Goal: Browse casually

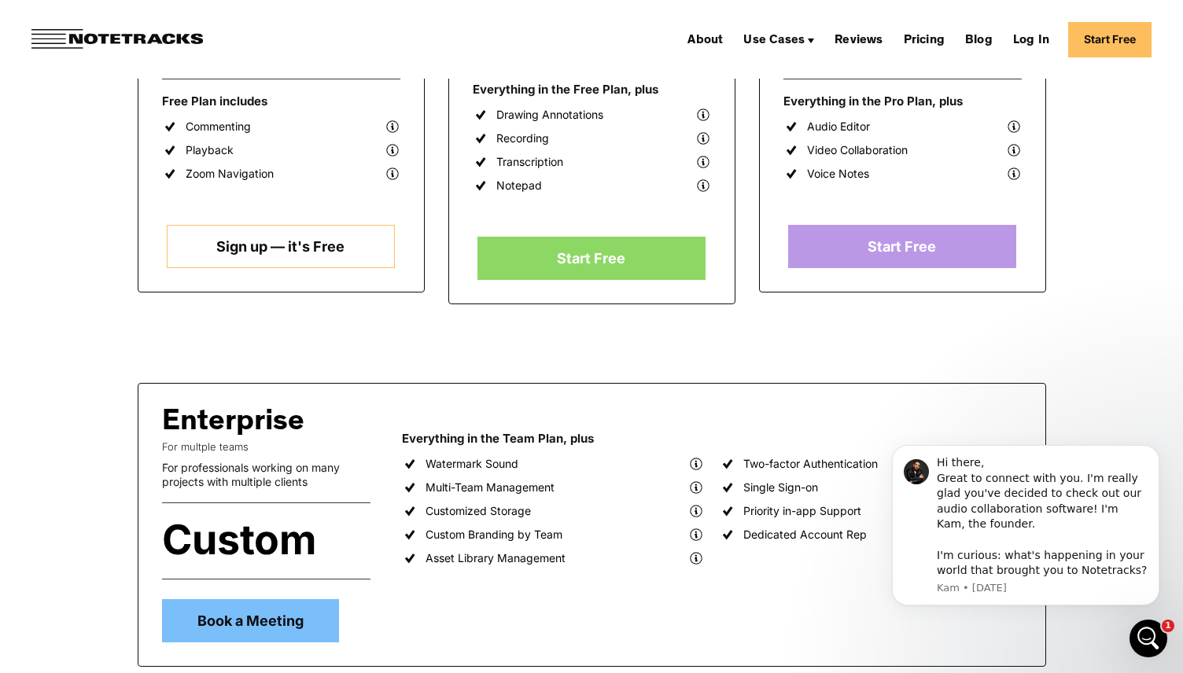
scroll to position [276, 0]
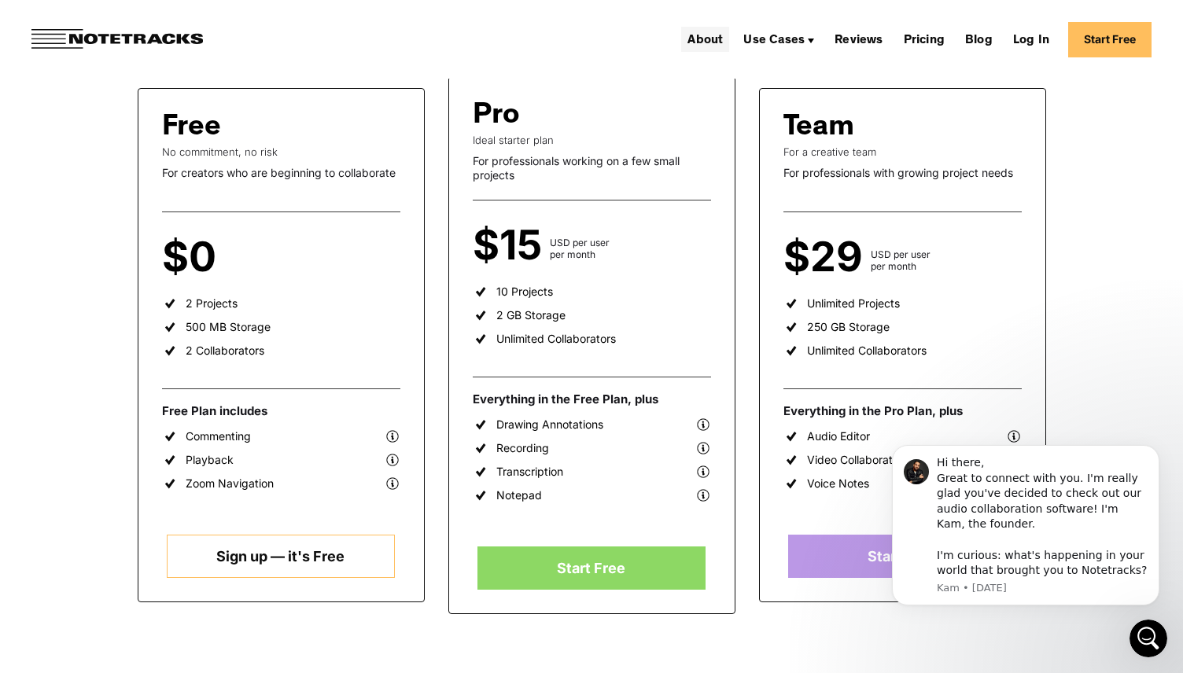
click at [703, 34] on link "About" at bounding box center [705, 39] width 48 height 25
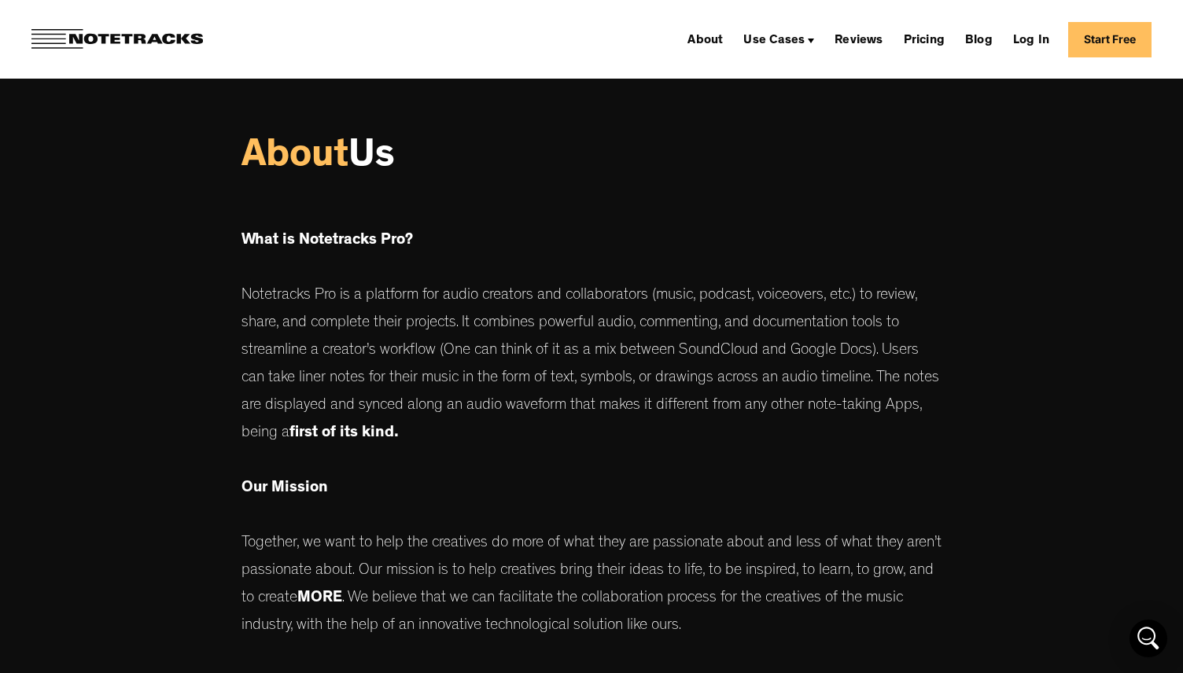
click at [165, 34] on img at bounding box center [116, 39] width 171 height 20
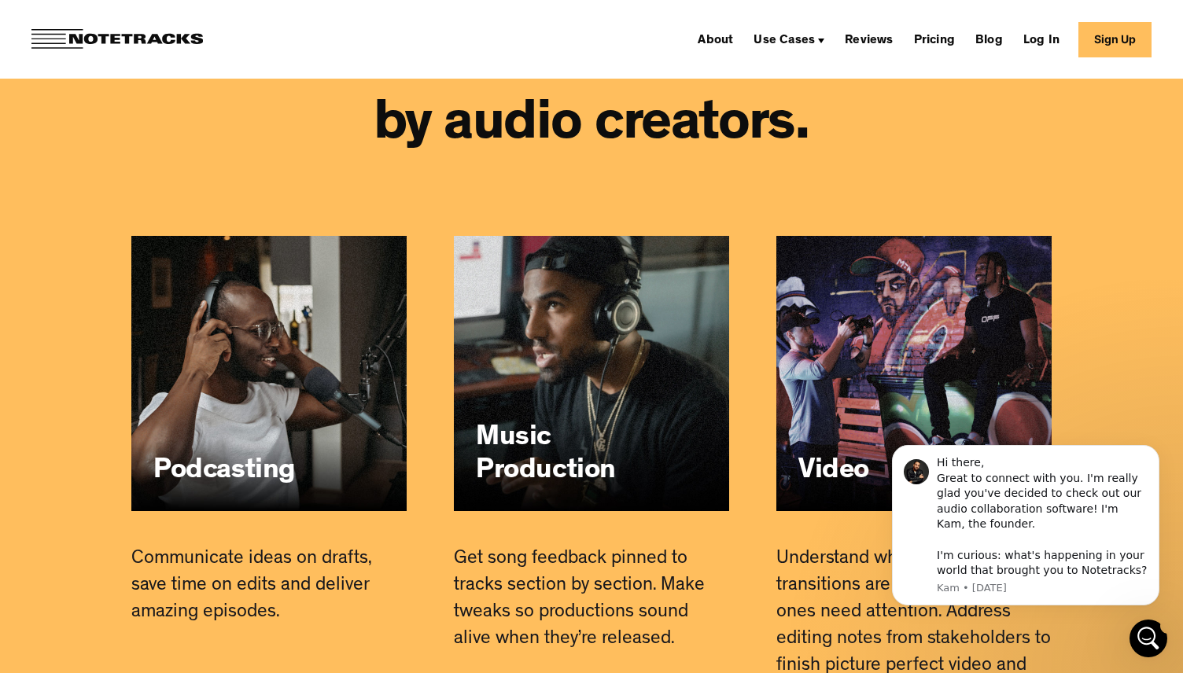
scroll to position [9148, 0]
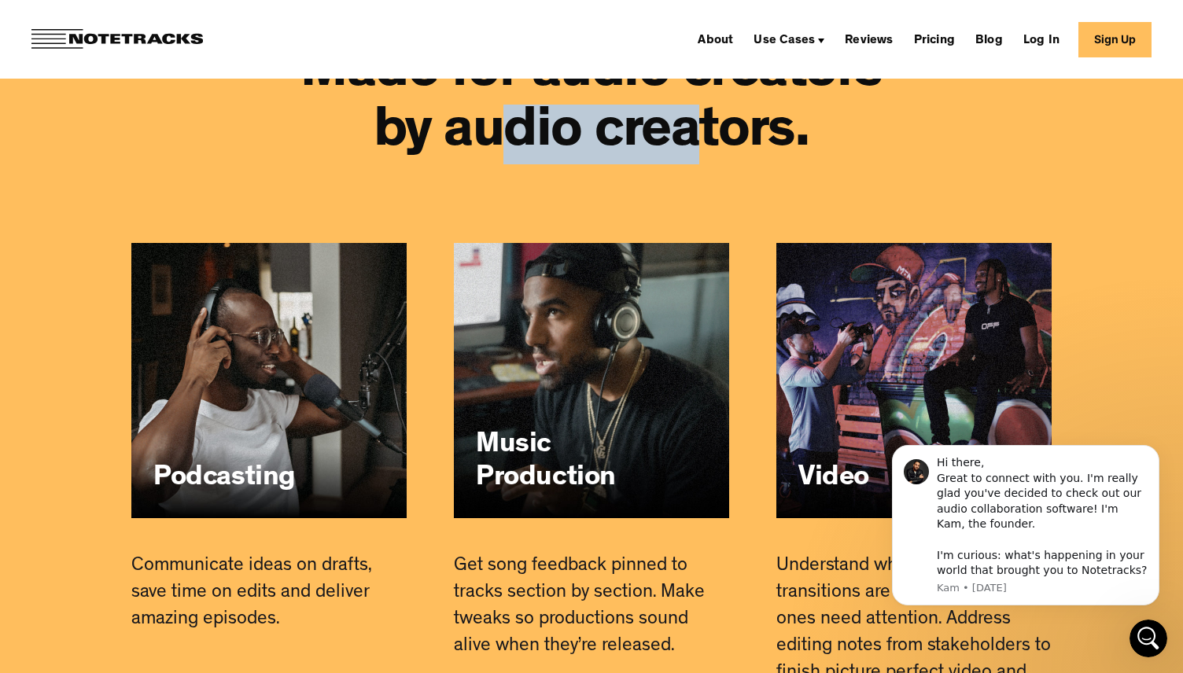
drag, startPoint x: 509, startPoint y: 165, endPoint x: 696, endPoint y: 209, distance: 192.3
click at [696, 164] on h2 "Made for audio creators by audio creators." at bounding box center [591, 105] width 633 height 120
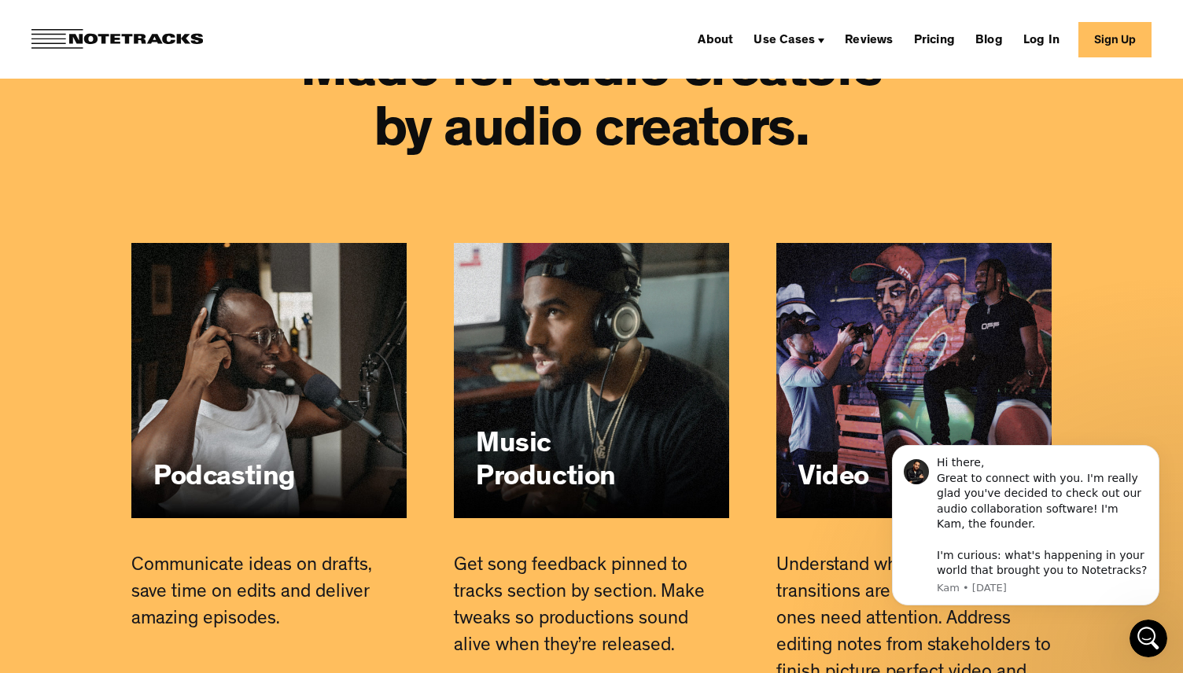
click at [907, 164] on h2 "Made for audio creators by audio creators." at bounding box center [591, 105] width 633 height 120
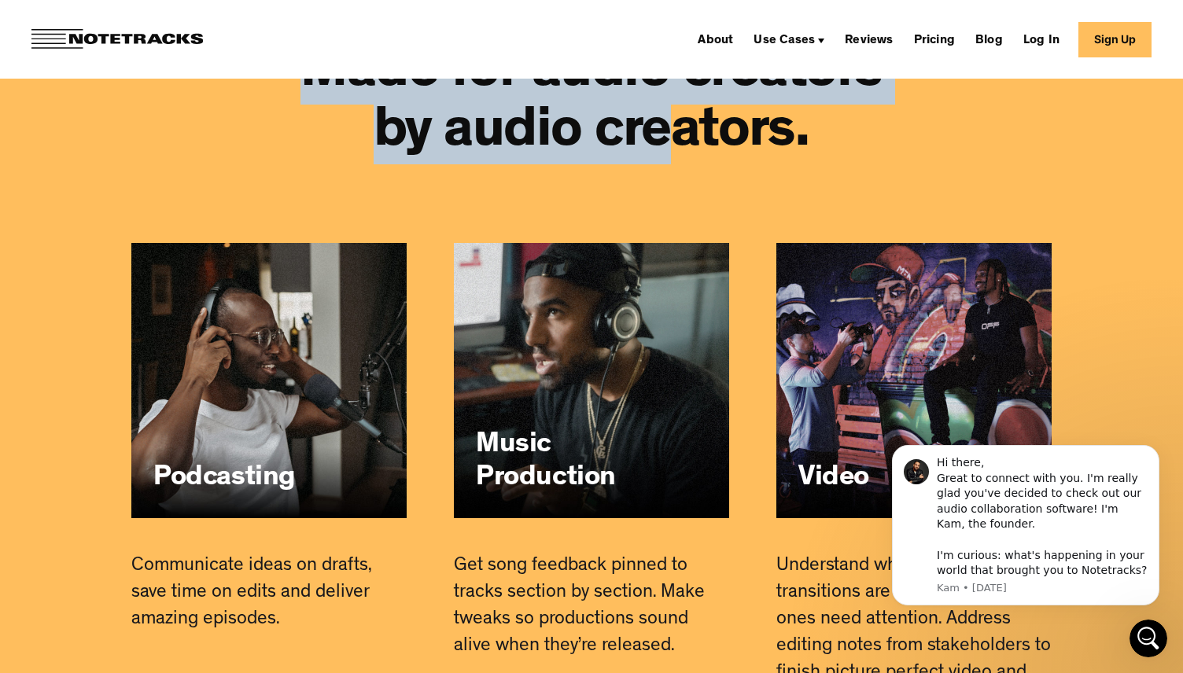
drag, startPoint x: 298, startPoint y: 124, endPoint x: 657, endPoint y: 215, distance: 369.8
click at [657, 164] on h2 "Made for audio creators by audio creators." at bounding box center [591, 105] width 633 height 120
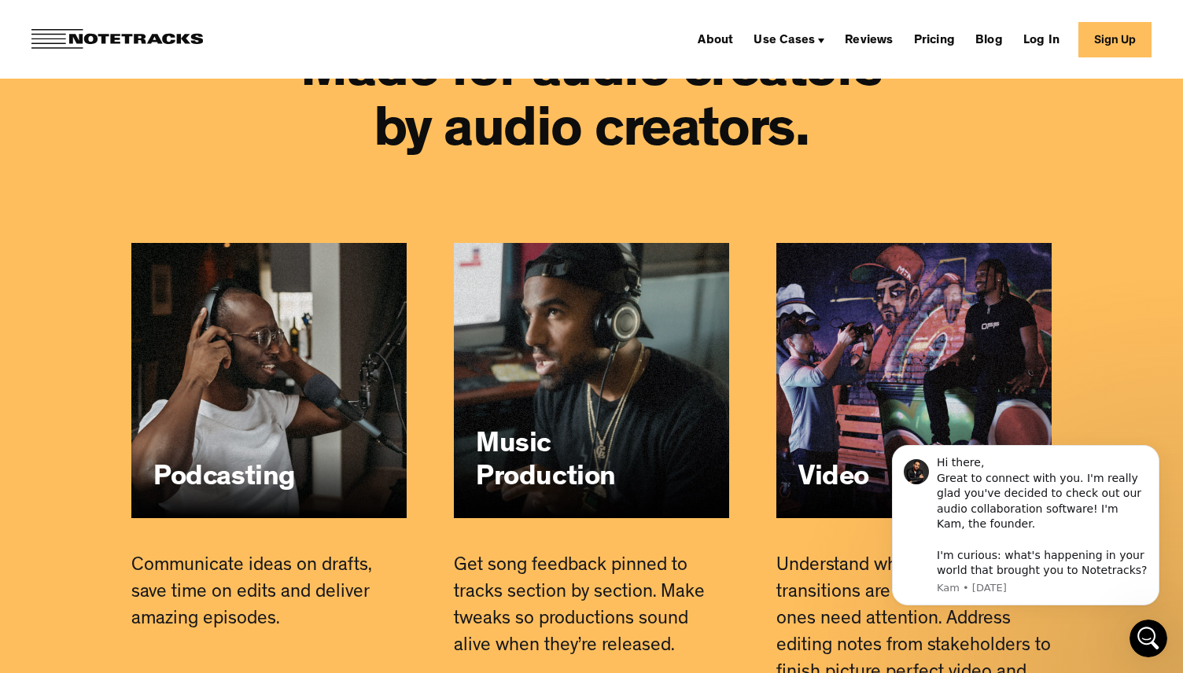
click at [856, 223] on div "Made for audio creators by audio creators. Podcasting Communicate ideas on draf…" at bounding box center [591, 604] width 1132 height 1355
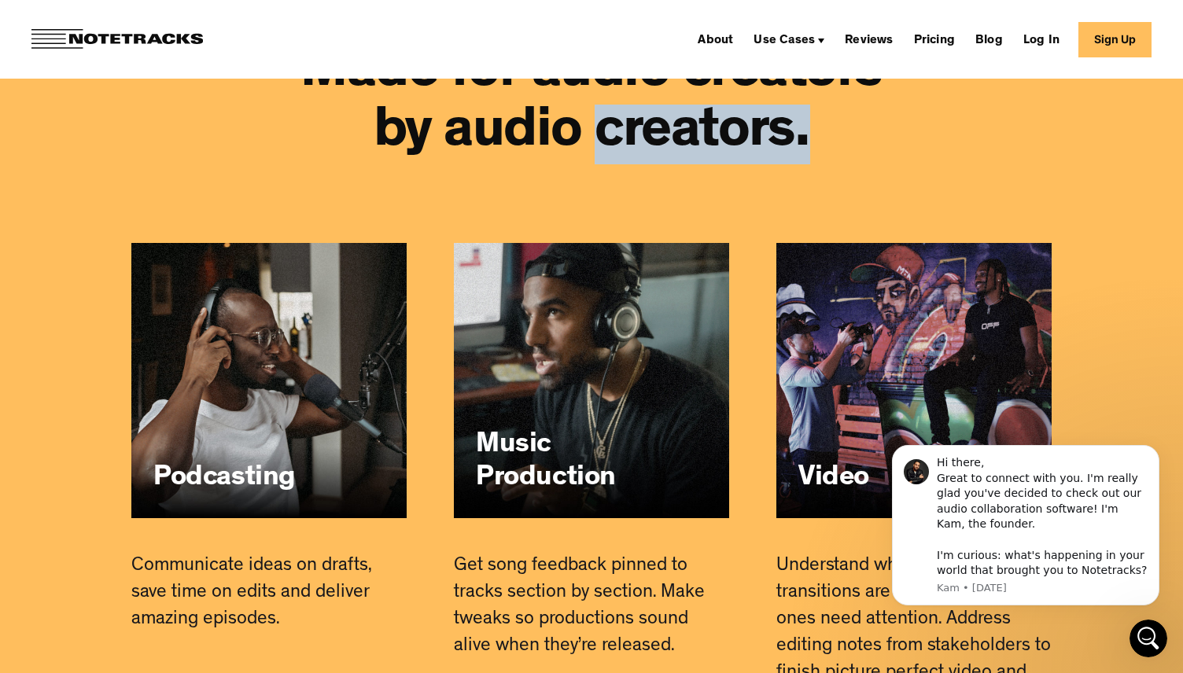
drag, startPoint x: 826, startPoint y: 203, endPoint x: 602, endPoint y: 190, distance: 224.5
click at [602, 164] on h2 "Made for audio creators by audio creators." at bounding box center [591, 105] width 633 height 120
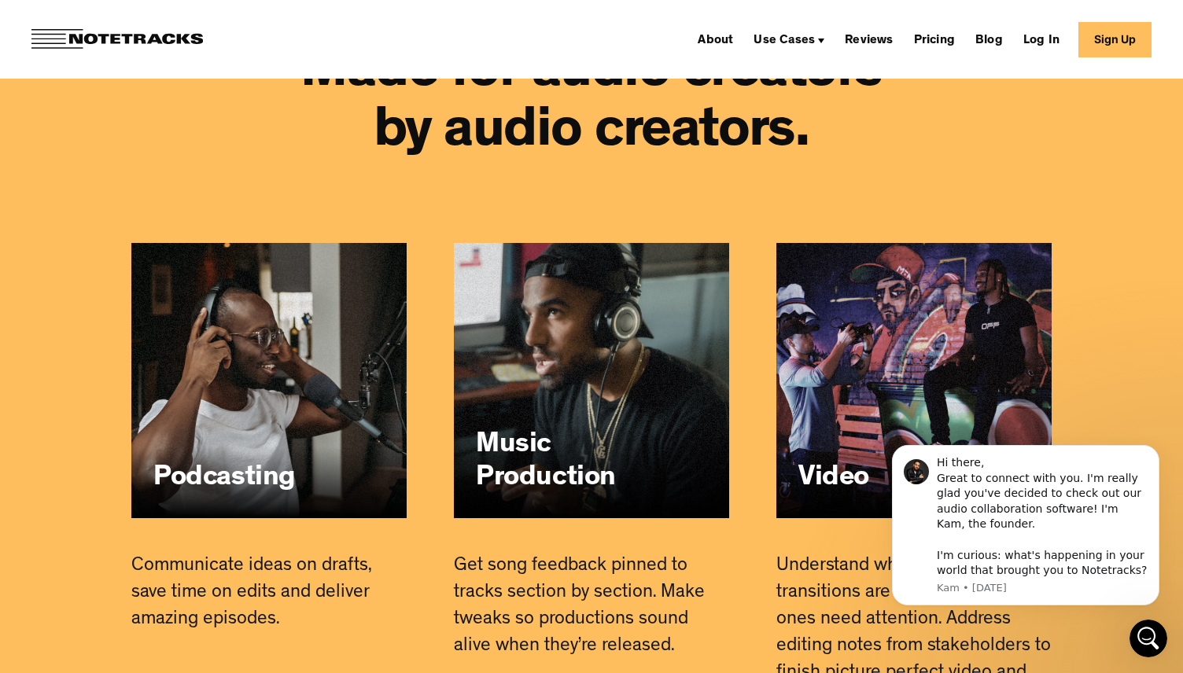
click at [837, 277] on div "Made for audio creators by audio creators. Podcasting Communicate ideas on draf…" at bounding box center [591, 604] width 1132 height 1355
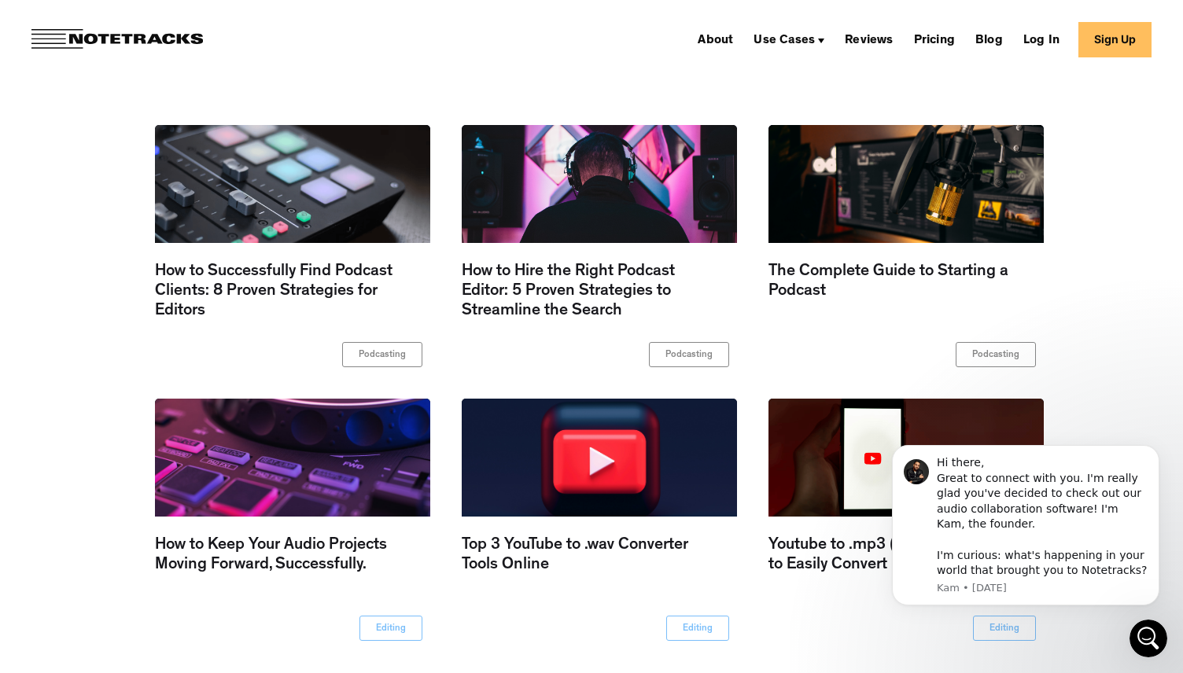
scroll to position [10107, 0]
